Goal: Find contact information: Find contact information

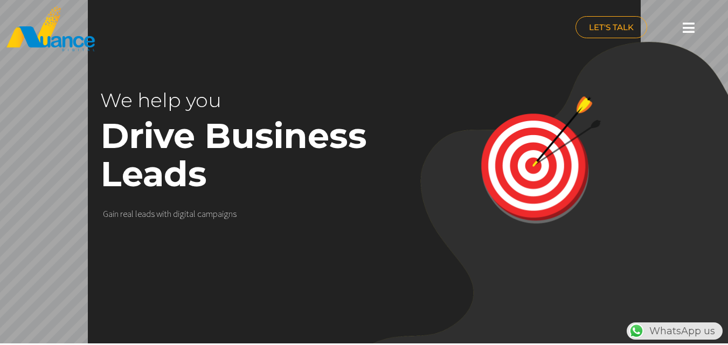
click at [694, 31] on icon at bounding box center [688, 27] width 12 height 13
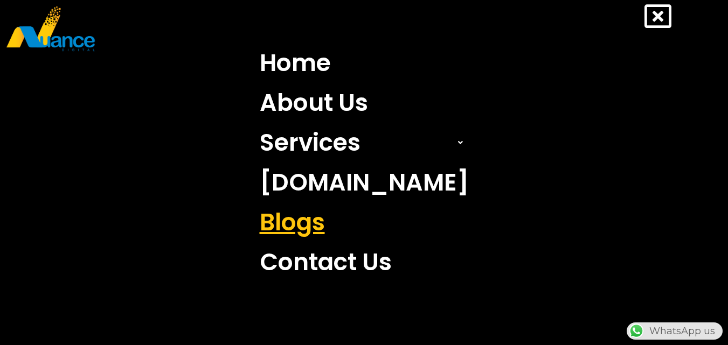
scroll to position [0, 283]
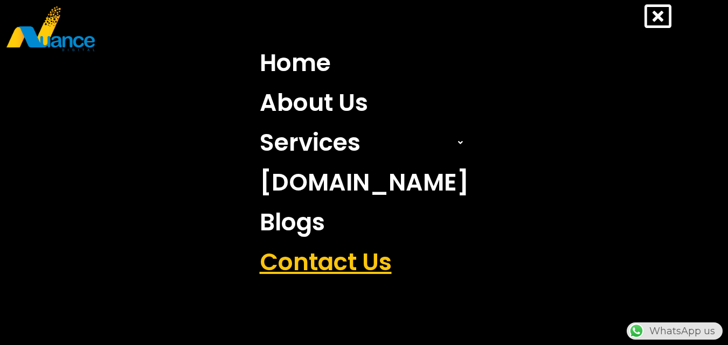
click at [310, 250] on link "Contact Us" at bounding box center [364, 262] width 225 height 40
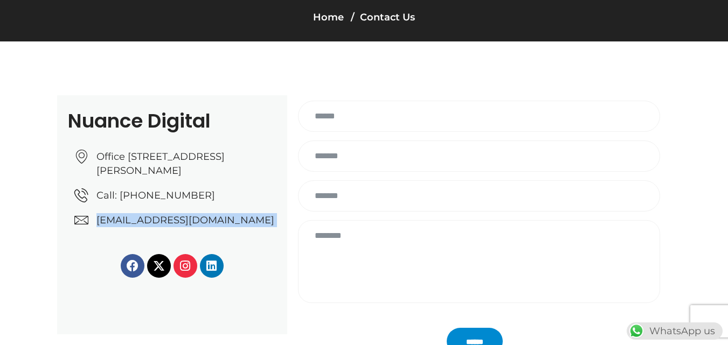
drag, startPoint x: 83, startPoint y: 279, endPoint x: 92, endPoint y: 235, distance: 45.0
click at [92, 235] on div "Nuance Digital Office [STREET_ADDRESS][PERSON_NAME] Call: [PHONE_NUMBER] [EMAIL…" at bounding box center [172, 214] width 230 height 239
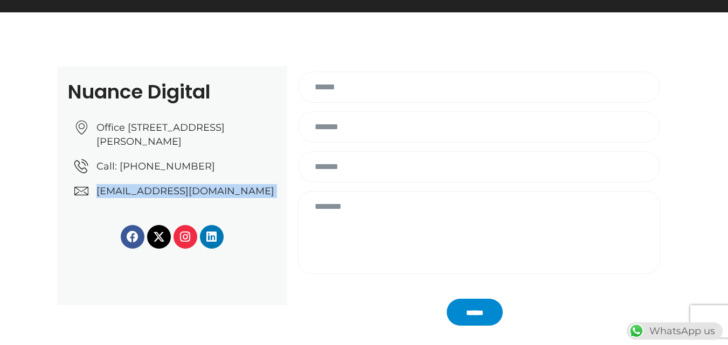
scroll to position [162, 0]
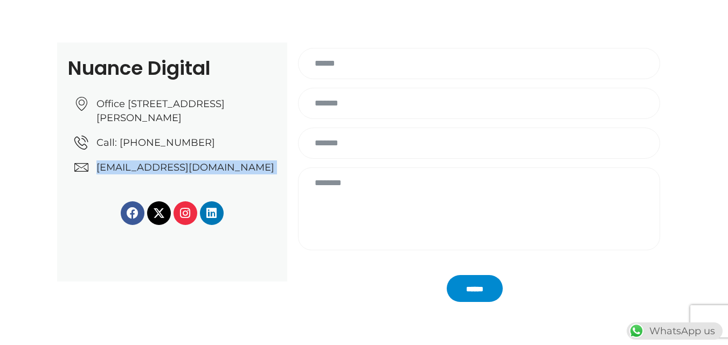
copy div "[EMAIL_ADDRESS][DOMAIN_NAME]"
